Goal: Check status: Check status

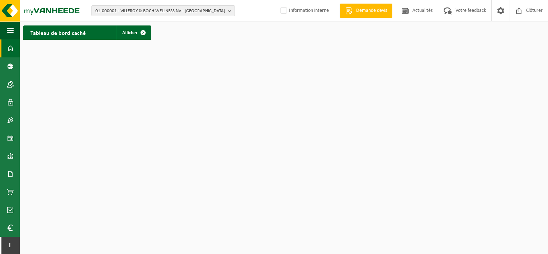
click at [135, 4] on div "01-000001 - VILLEROY & BOCH WELLNESS NV - [GEOGRAPHIC_DATA] 01-000001 - VILLERO…" at bounding box center [274, 11] width 548 height 22
click at [132, 8] on span "01-000001 - VILLEROY & BOCH WELLNESS NV - [GEOGRAPHIC_DATA]" at bounding box center [160, 11] width 130 height 11
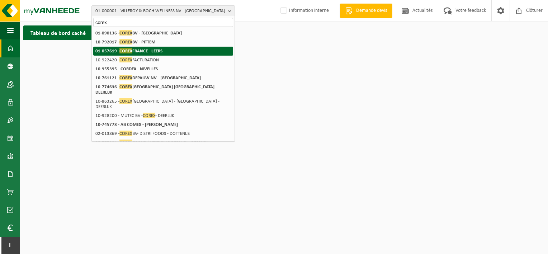
type input "corex"
click at [141, 48] on strong "01-057619 - COREX [GEOGRAPHIC_DATA] - LEERS" at bounding box center [128, 50] width 67 height 5
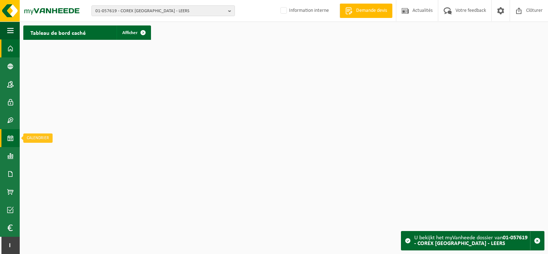
click at [7, 136] on link "Calendrier" at bounding box center [10, 138] width 20 height 18
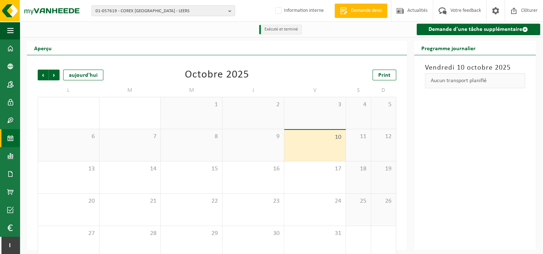
scroll to position [12, 0]
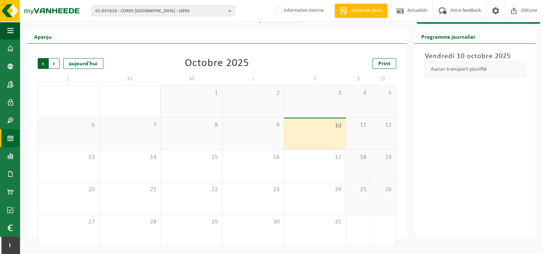
click at [49, 65] on span "Suivant" at bounding box center [54, 63] width 11 height 11
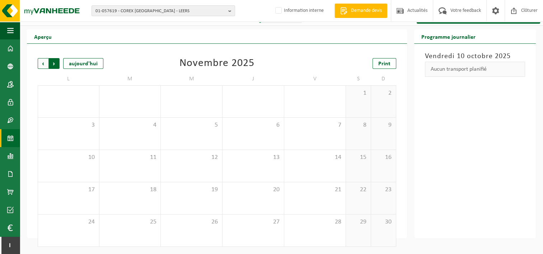
click at [44, 62] on span "Précédent" at bounding box center [43, 63] width 11 height 11
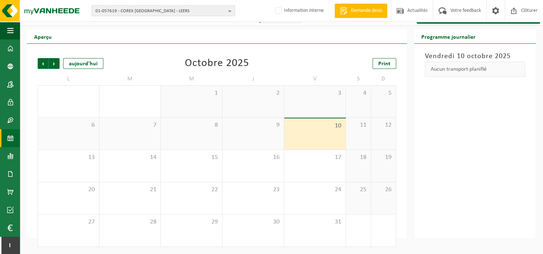
click at [44, 62] on span "Précédent" at bounding box center [43, 63] width 11 height 11
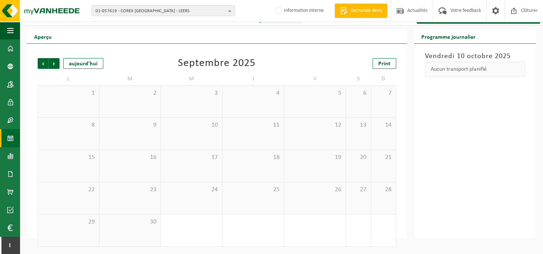
click at [44, 62] on span "Précédent" at bounding box center [43, 63] width 11 height 11
click at [53, 64] on span "Suivant" at bounding box center [54, 63] width 11 height 11
